Goal: Information Seeking & Learning: Compare options

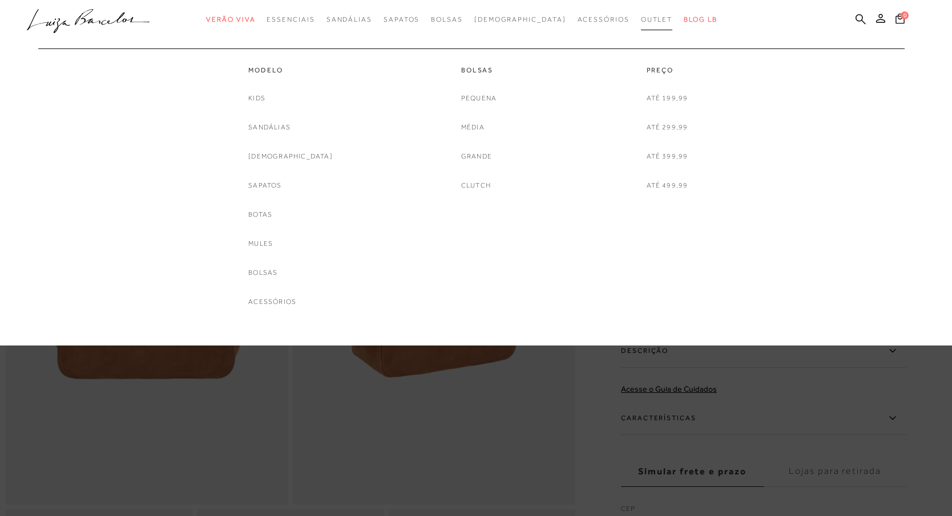
click at [641, 19] on span "Outlet" at bounding box center [657, 19] width 32 height 8
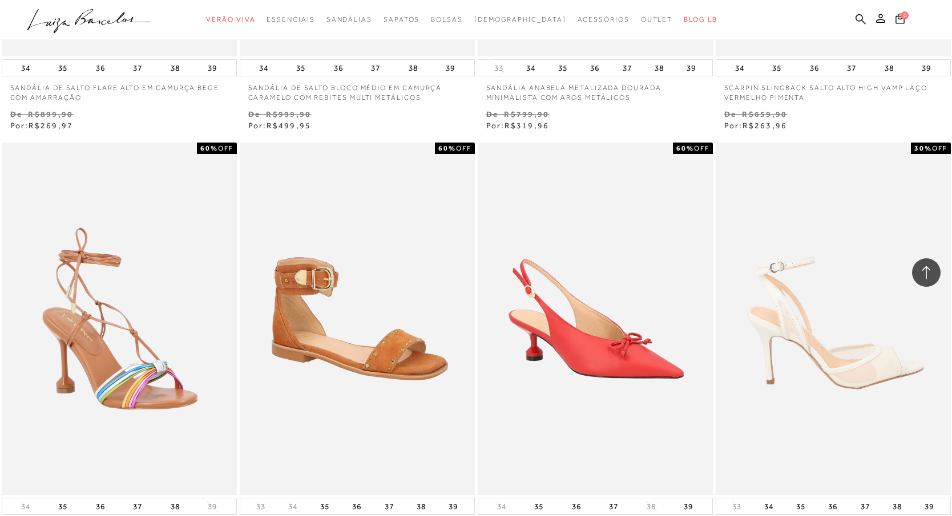
scroll to position [1531, 0]
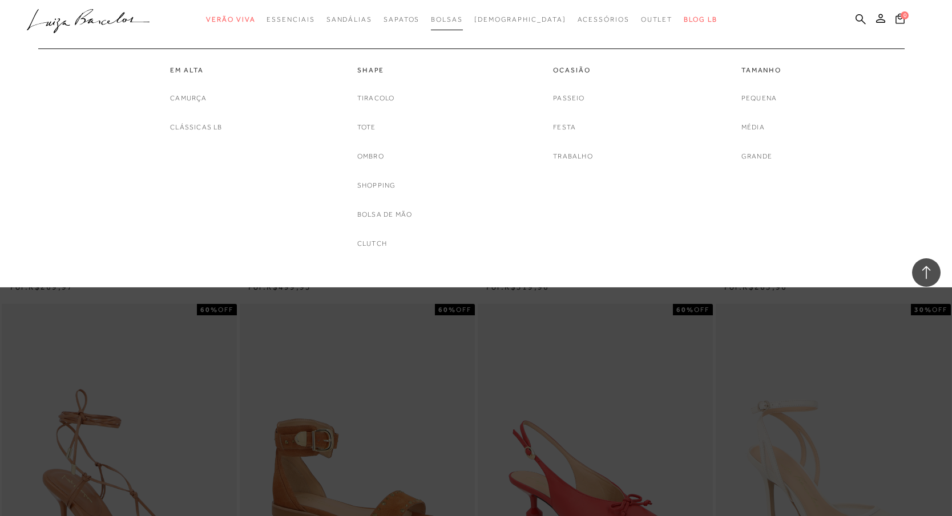
click at [463, 18] on span "Bolsas" at bounding box center [447, 19] width 32 height 8
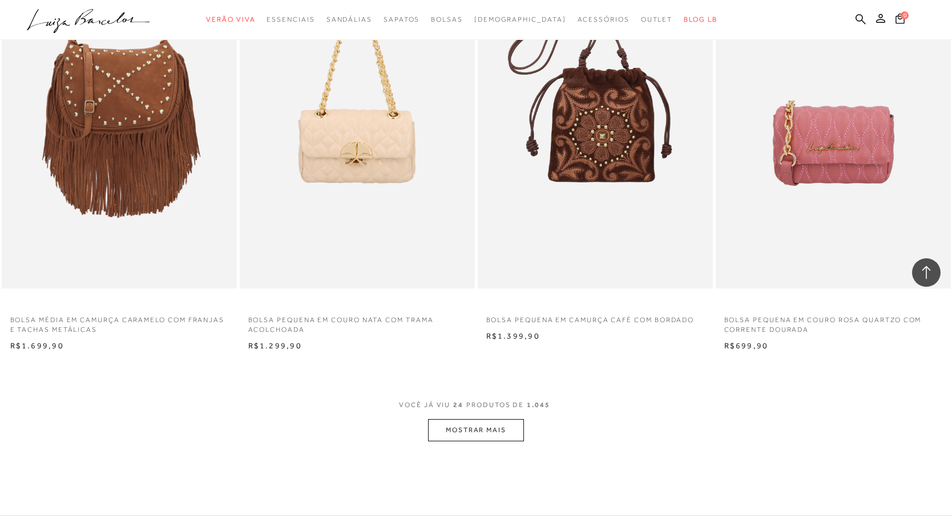
scroll to position [2429, 0]
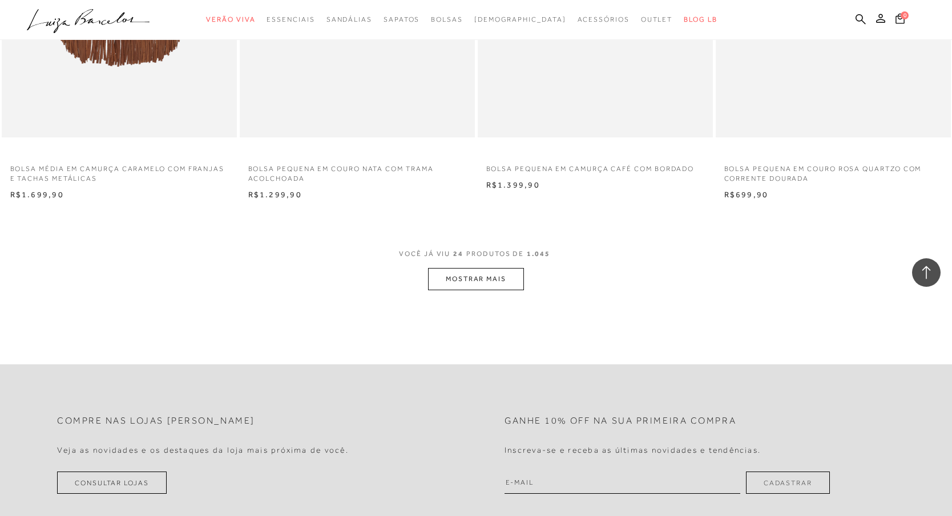
click at [453, 268] on button "MOSTRAR MAIS" at bounding box center [476, 279] width 96 height 22
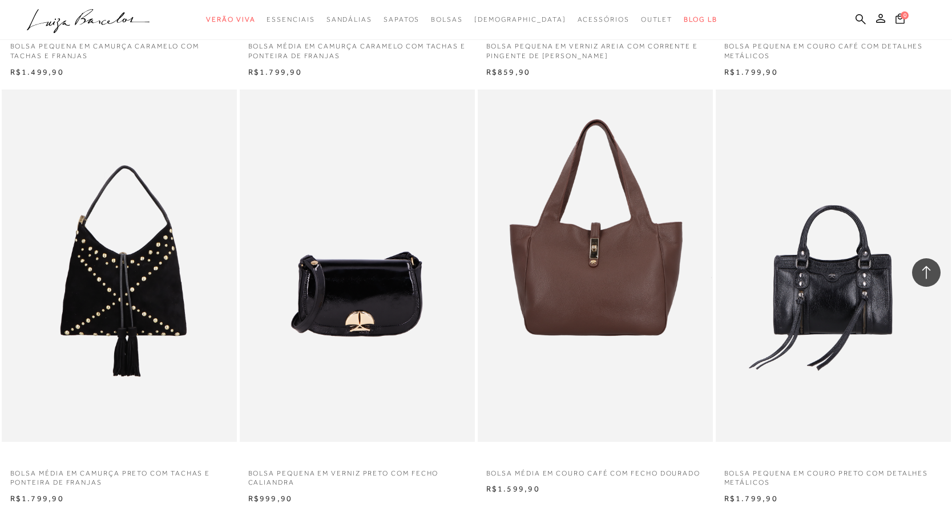
scroll to position [4930, 0]
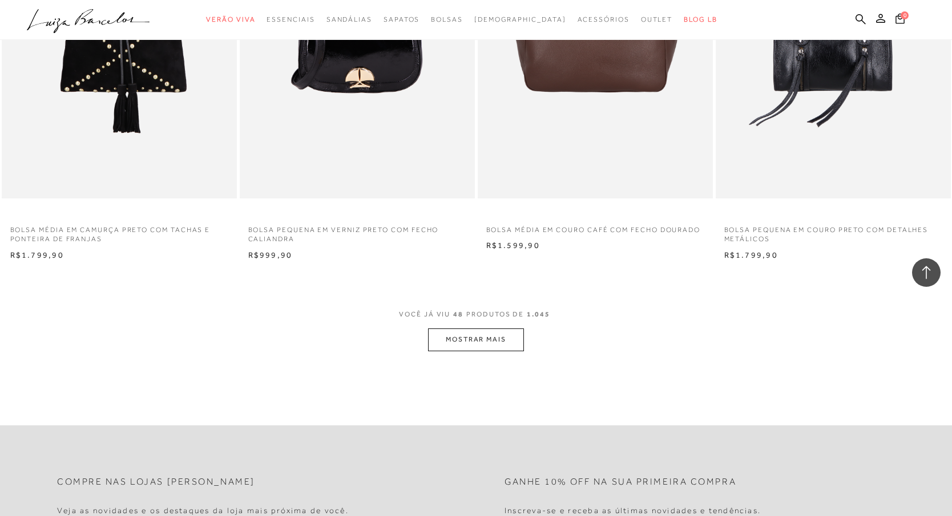
click at [511, 330] on button "MOSTRAR MAIS" at bounding box center [476, 340] width 96 height 22
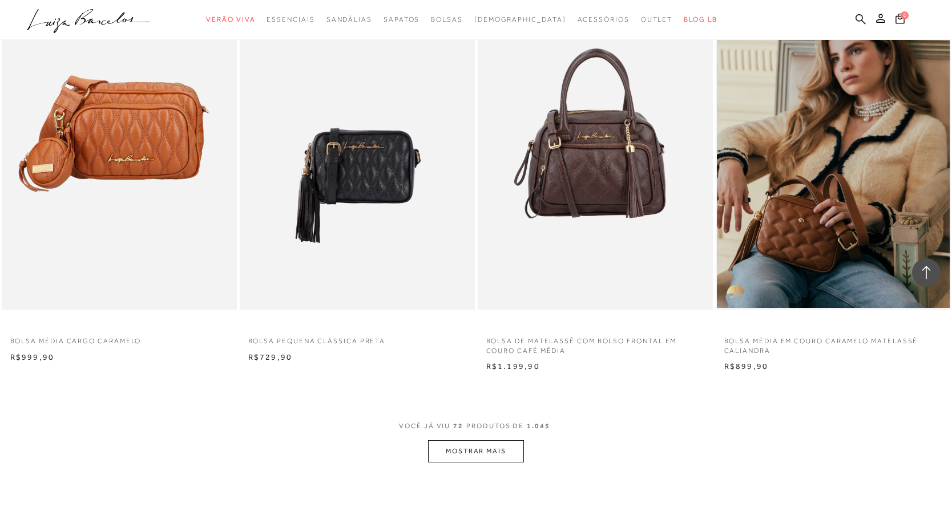
scroll to position [7498, 0]
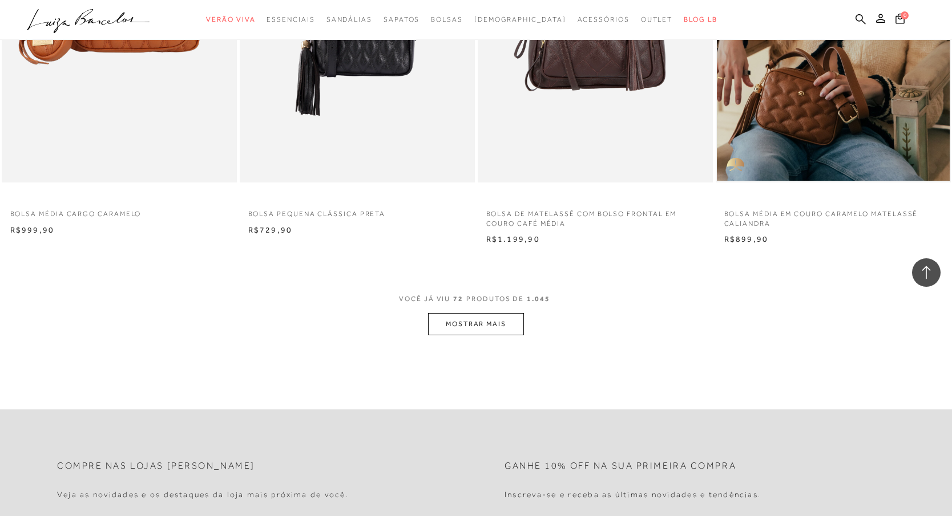
click at [477, 313] on button "MOSTRAR MAIS" at bounding box center [476, 324] width 96 height 22
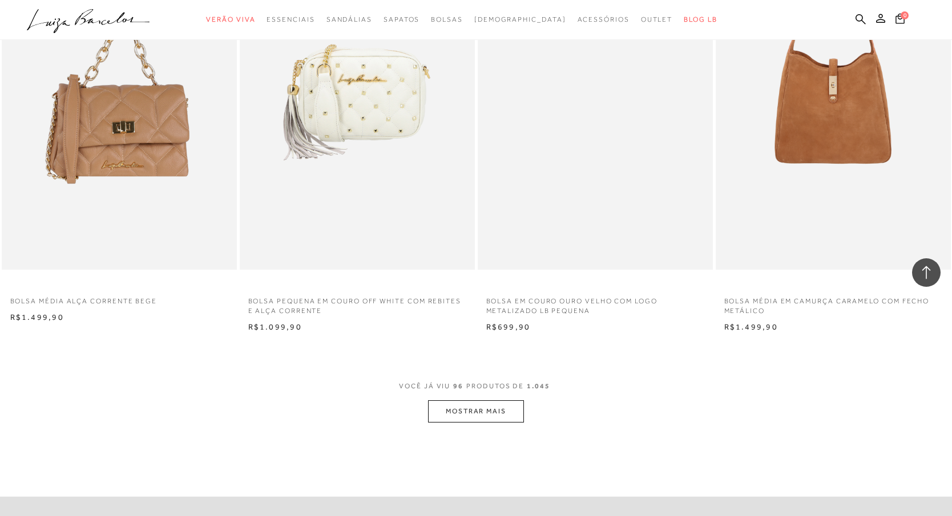
scroll to position [9974, 0]
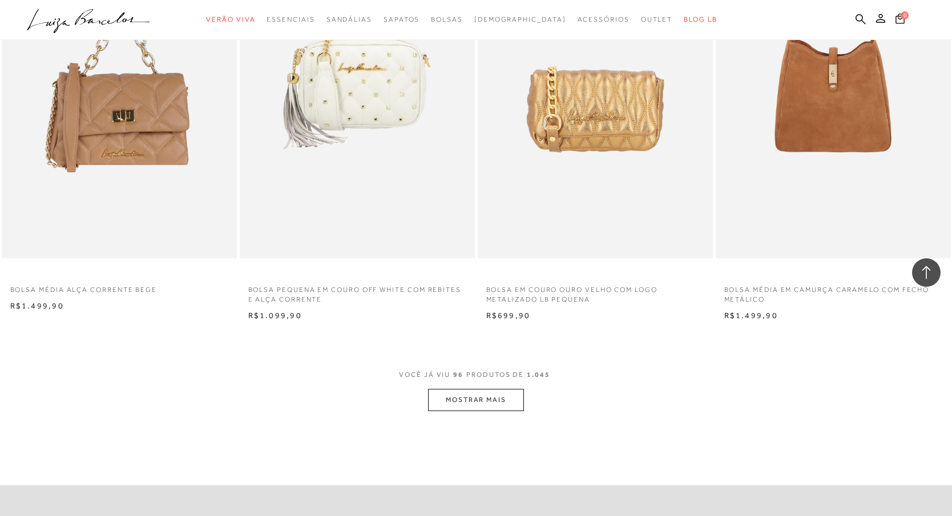
click at [478, 389] on button "MOSTRAR MAIS" at bounding box center [476, 400] width 96 height 22
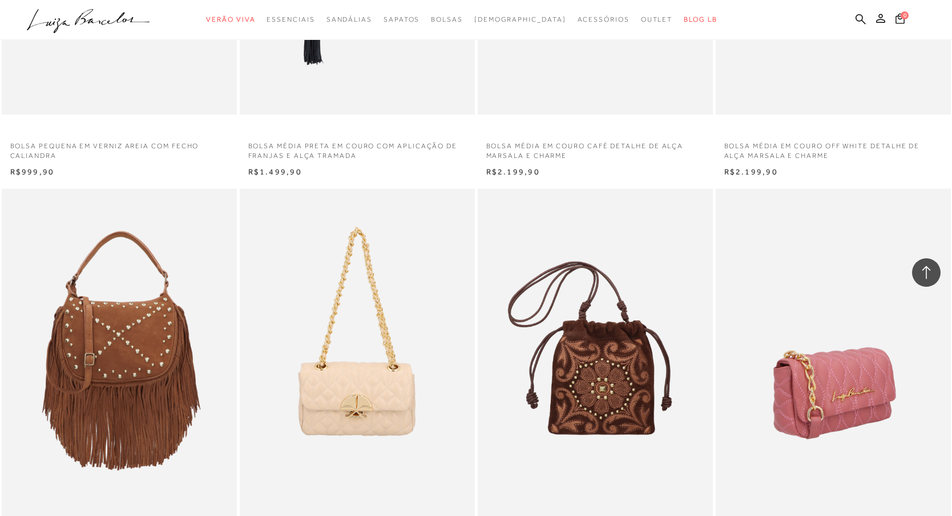
scroll to position [1776, 0]
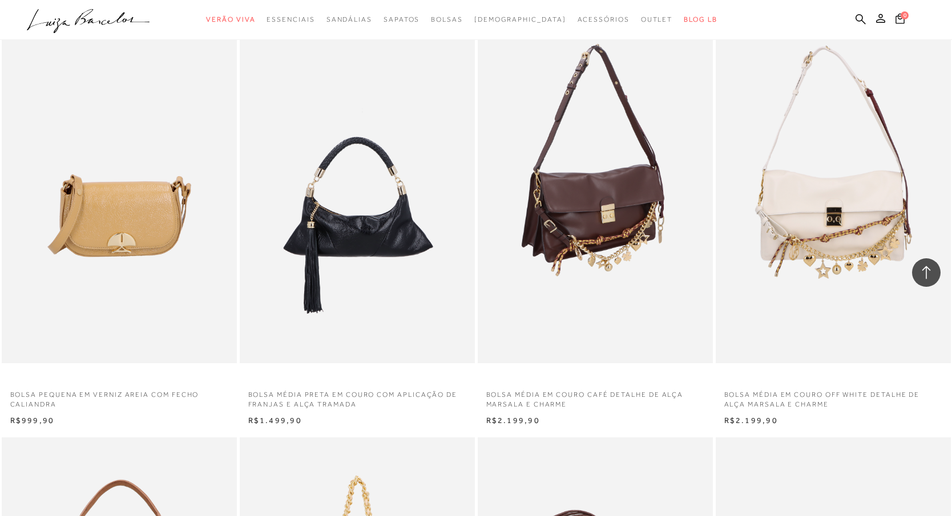
click at [633, 235] on img at bounding box center [596, 187] width 234 height 353
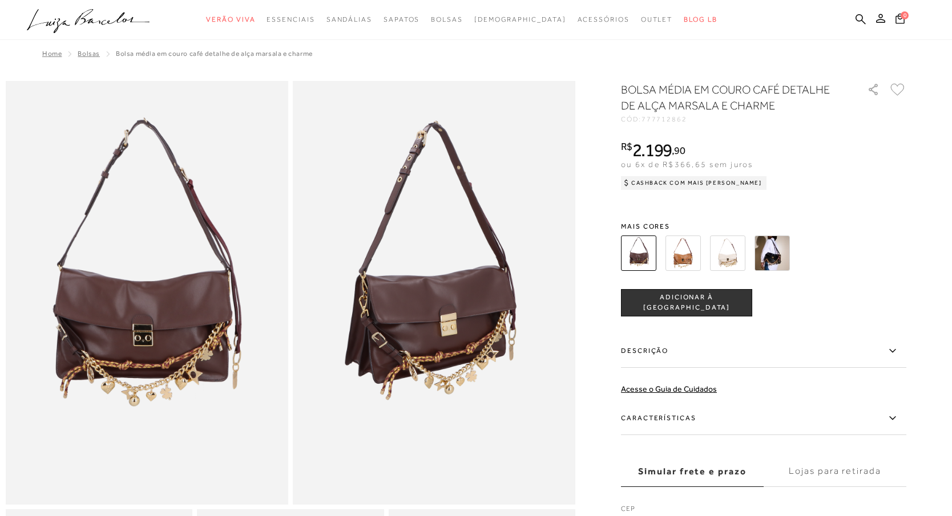
click at [773, 257] on img at bounding box center [771, 253] width 35 height 35
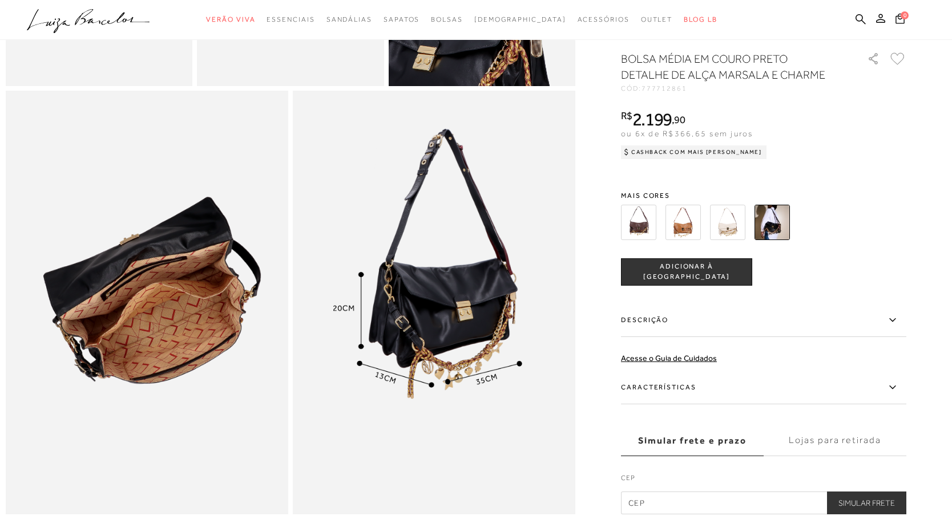
scroll to position [538, 0]
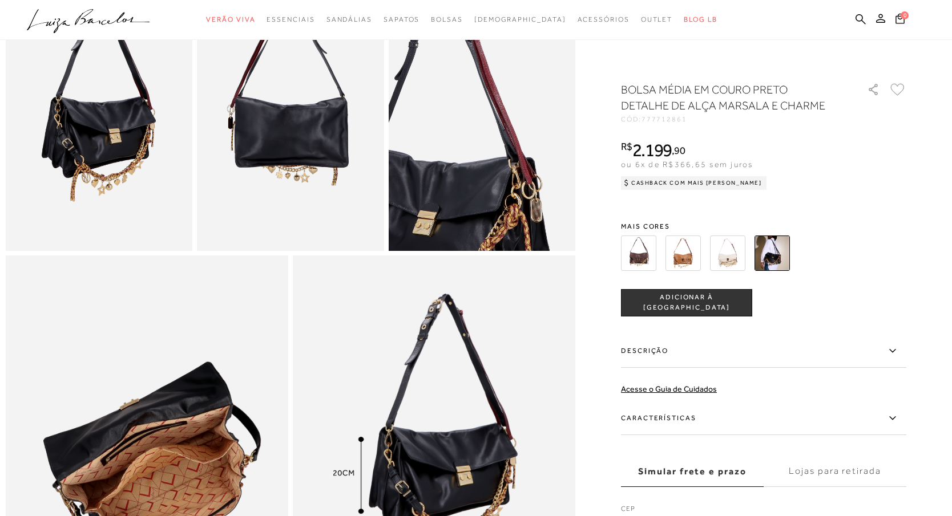
click at [722, 256] on img at bounding box center [727, 253] width 35 height 35
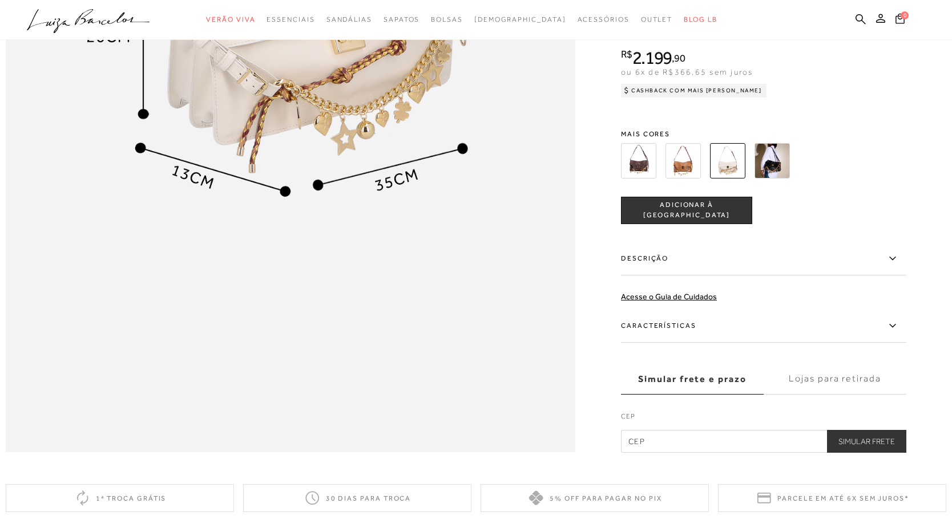
scroll to position [948, 0]
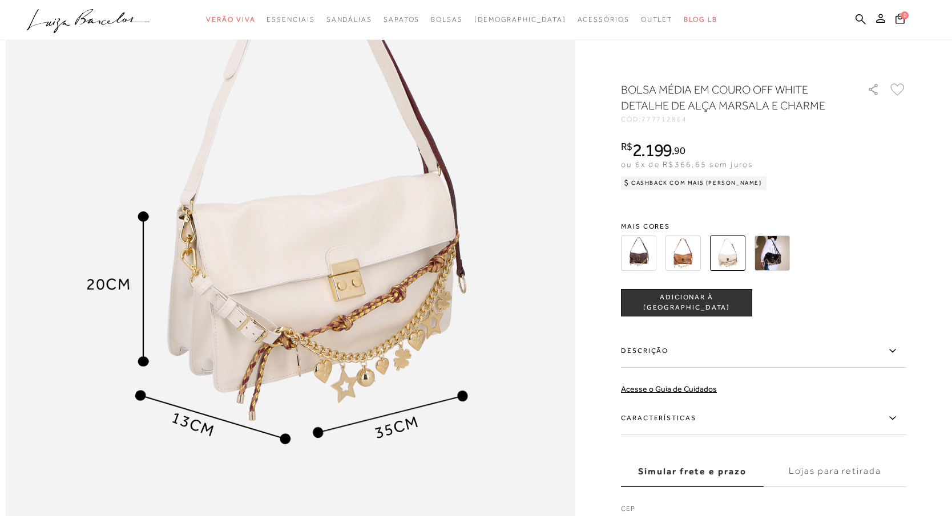
click at [647, 257] on img at bounding box center [638, 253] width 35 height 35
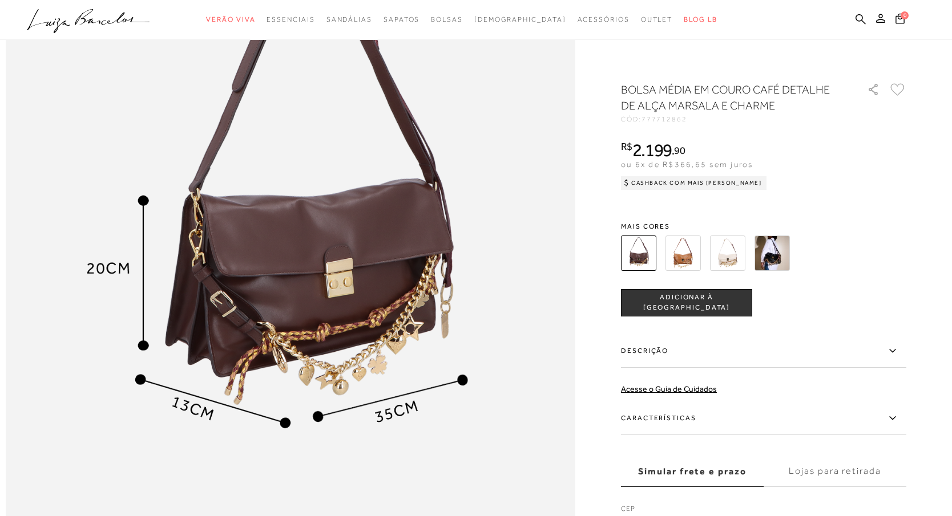
scroll to position [1016, 0]
